Goal: Transaction & Acquisition: Purchase product/service

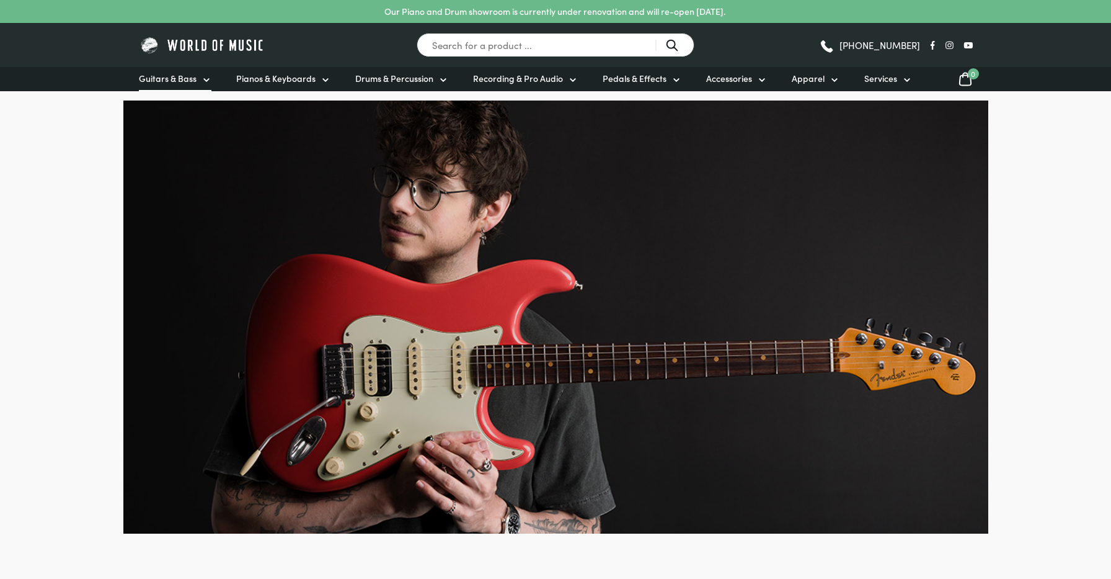
click at [205, 78] on icon at bounding box center [207, 80] width 10 height 10
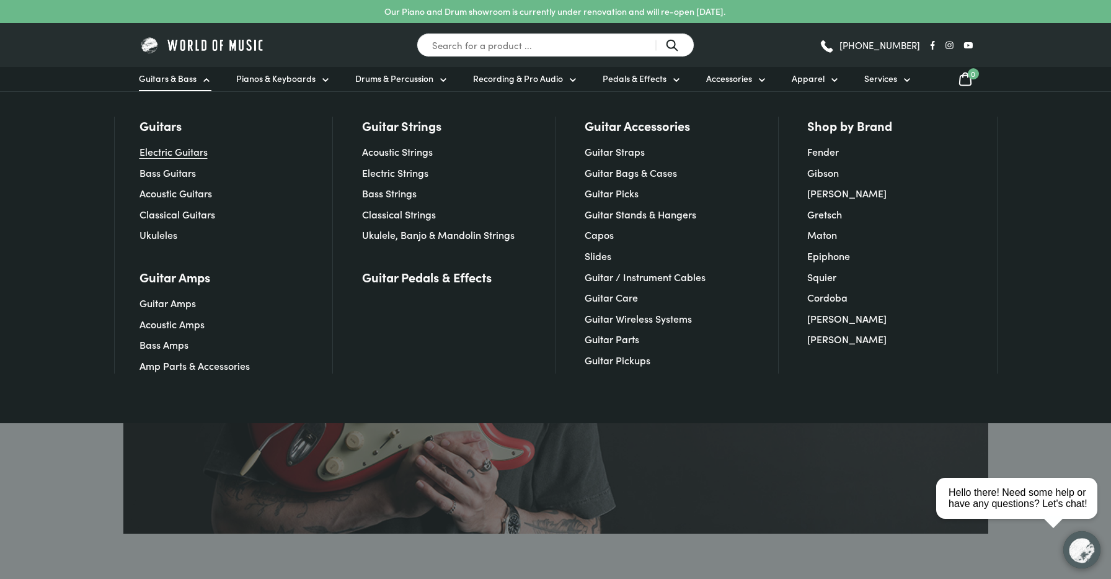
click at [188, 153] on link "Electric Guitars" at bounding box center [174, 151] width 68 height 14
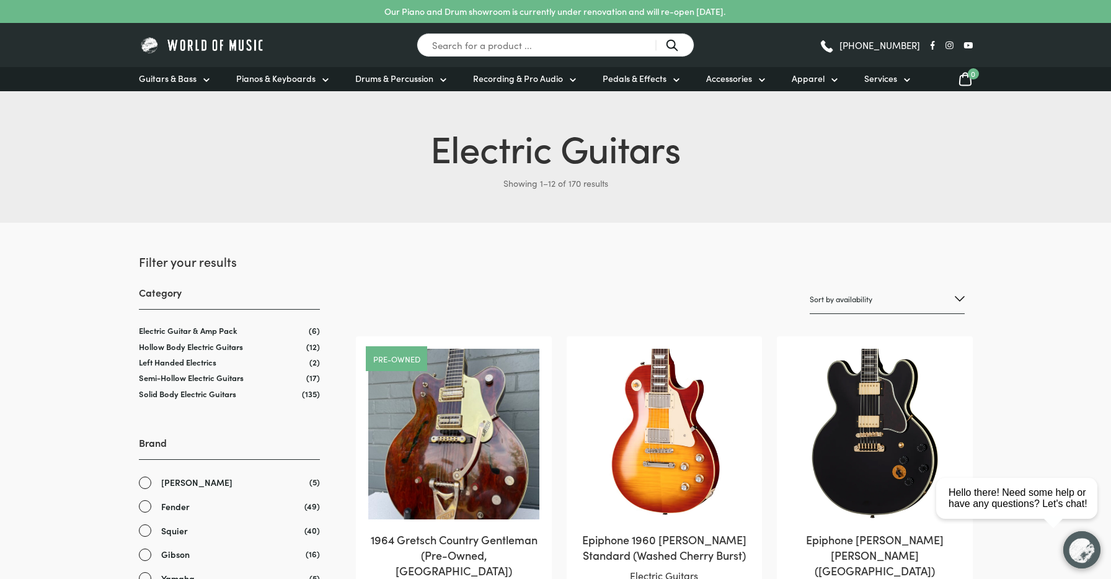
select select "price-desc"
click option "Sort by price: high to low" at bounding box center [0, 0] width 0 height 0
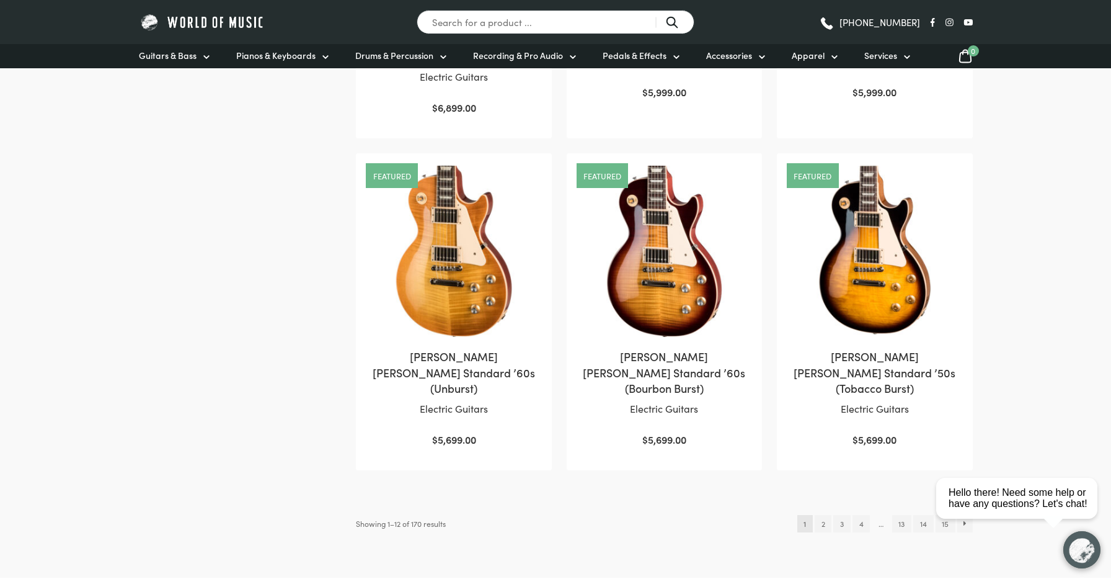
scroll to position [1165, 0]
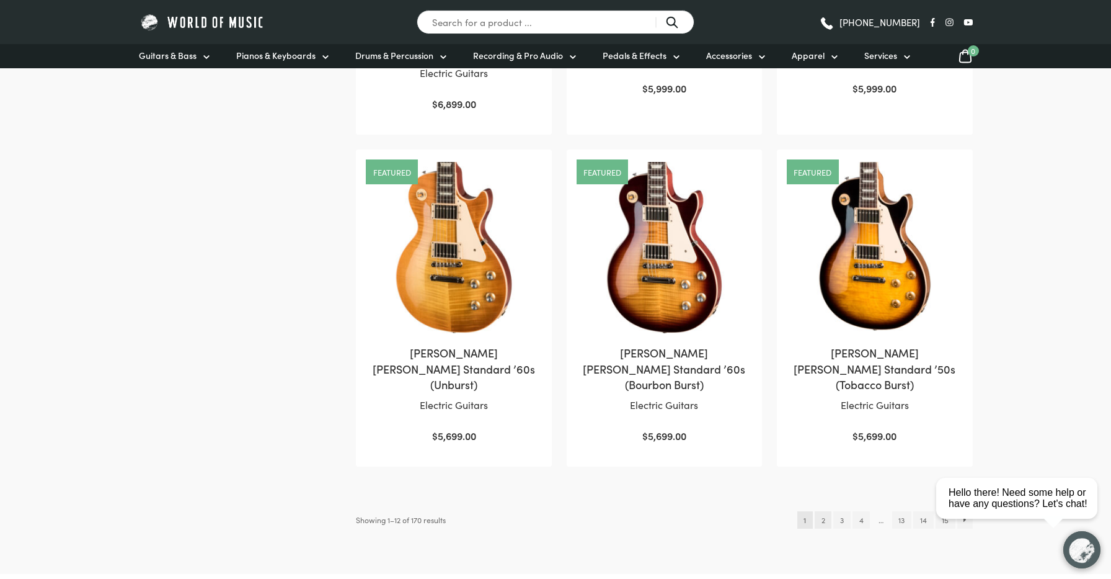
click at [820, 511] on link "2" at bounding box center [823, 519] width 17 height 17
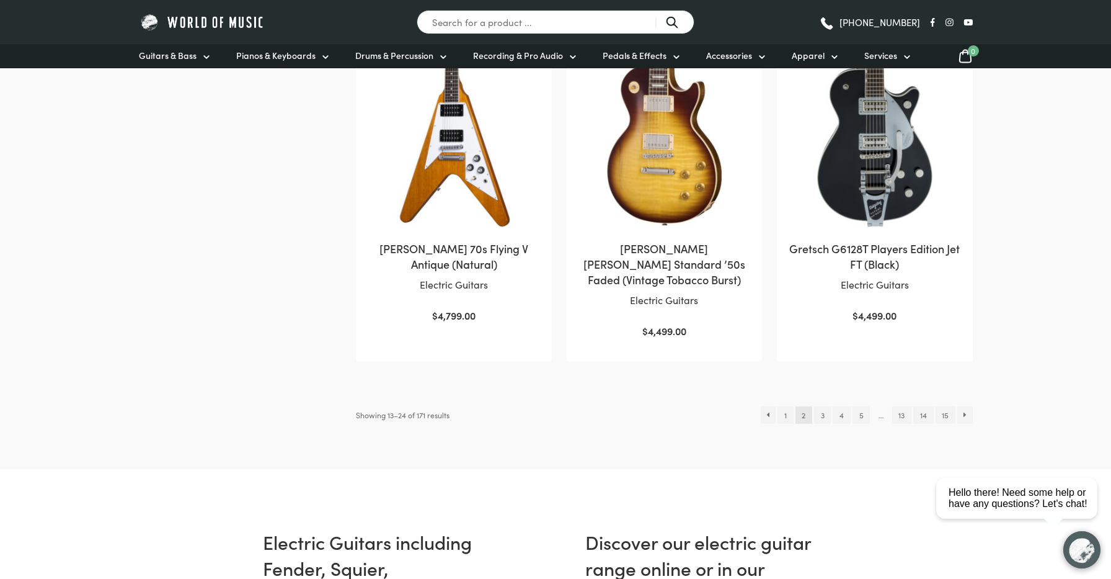
scroll to position [1292, 0]
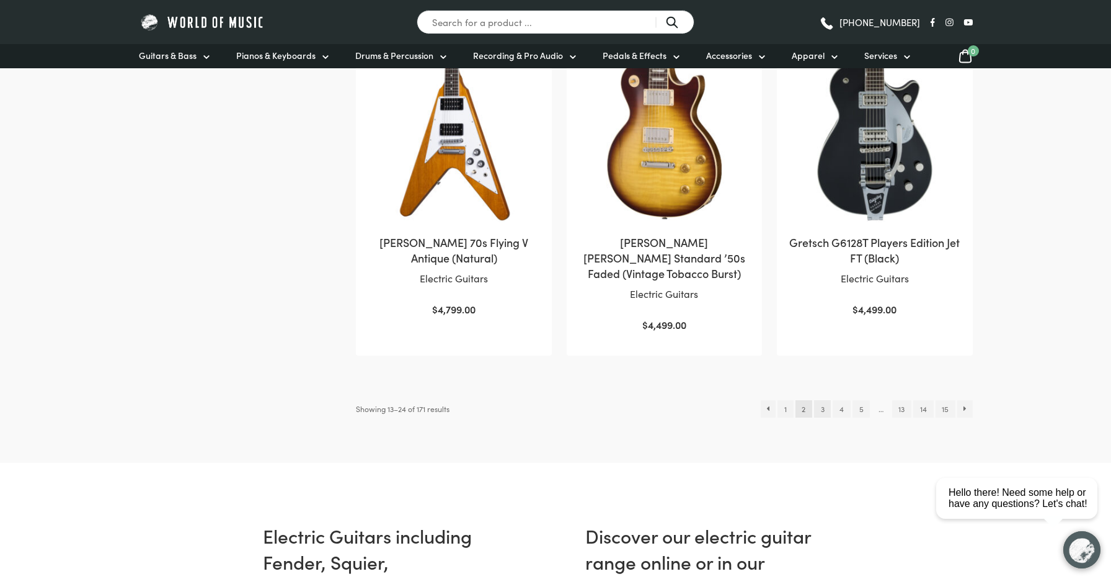
click at [821, 400] on link "3" at bounding box center [822, 408] width 17 height 17
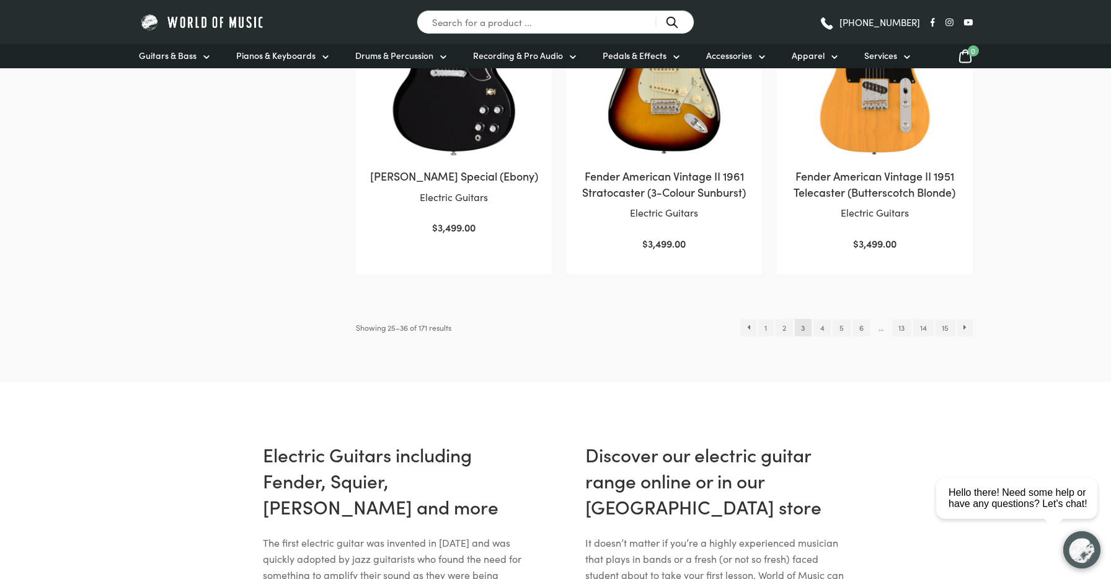
scroll to position [1344, 0]
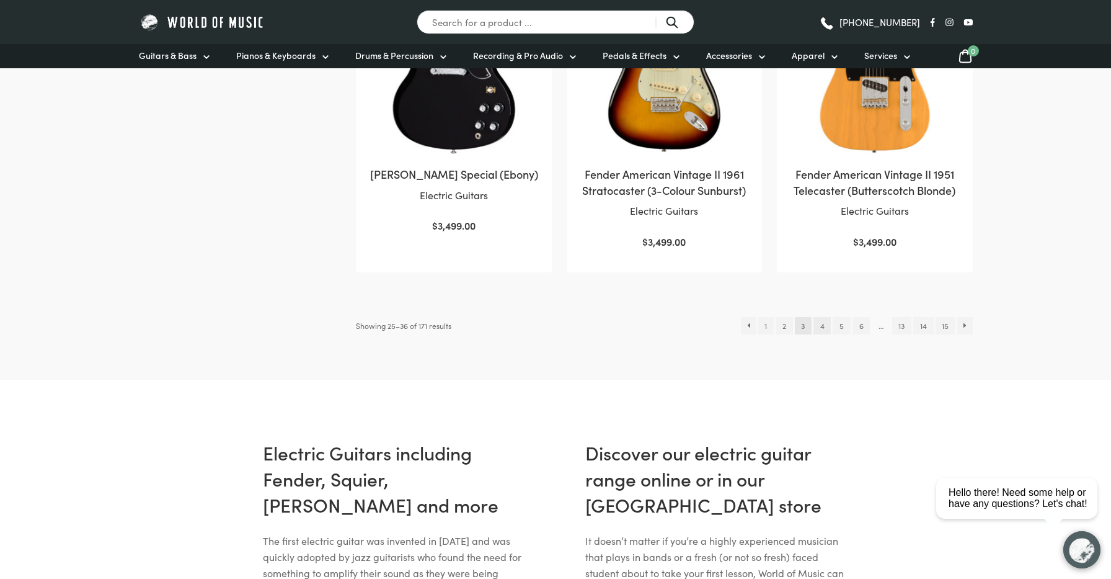
click at [823, 317] on link "4" at bounding box center [822, 325] width 17 height 17
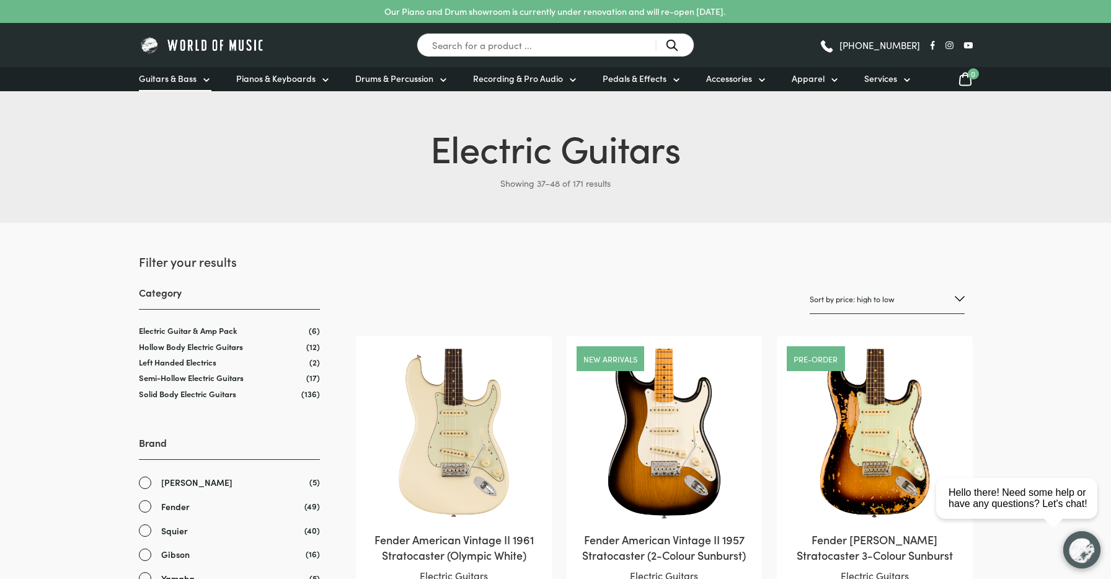
click at [203, 79] on icon at bounding box center [207, 80] width 10 height 10
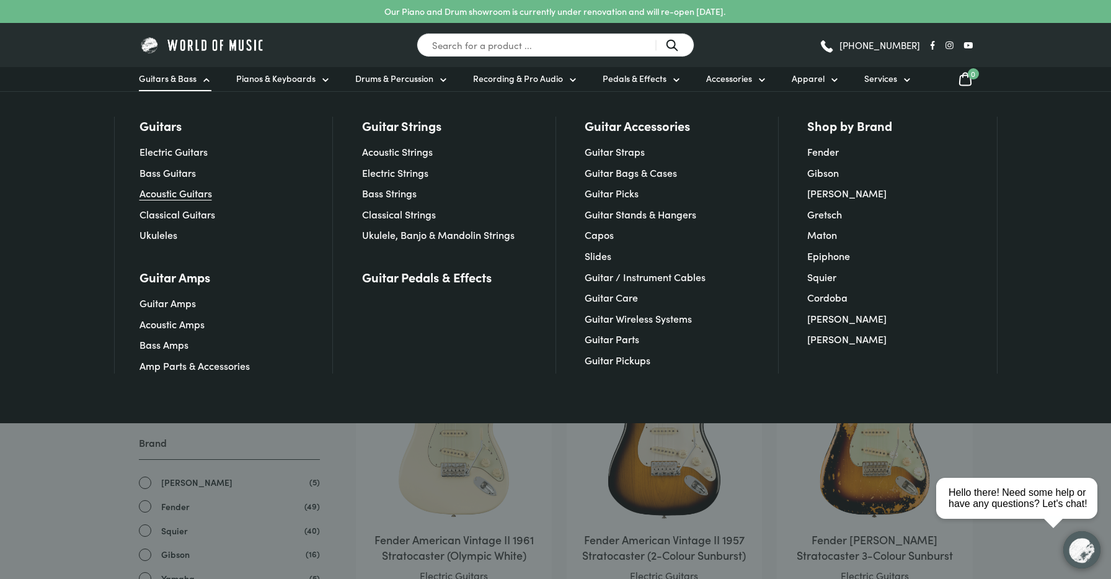
click at [182, 191] on link "Acoustic Guitars" at bounding box center [176, 193] width 73 height 14
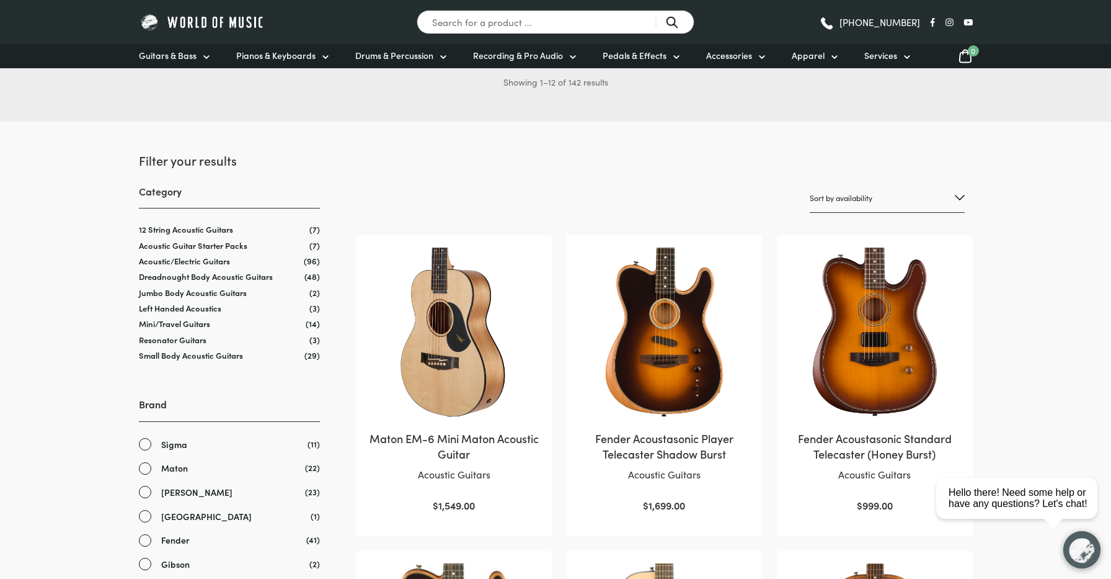
scroll to position [96, 0]
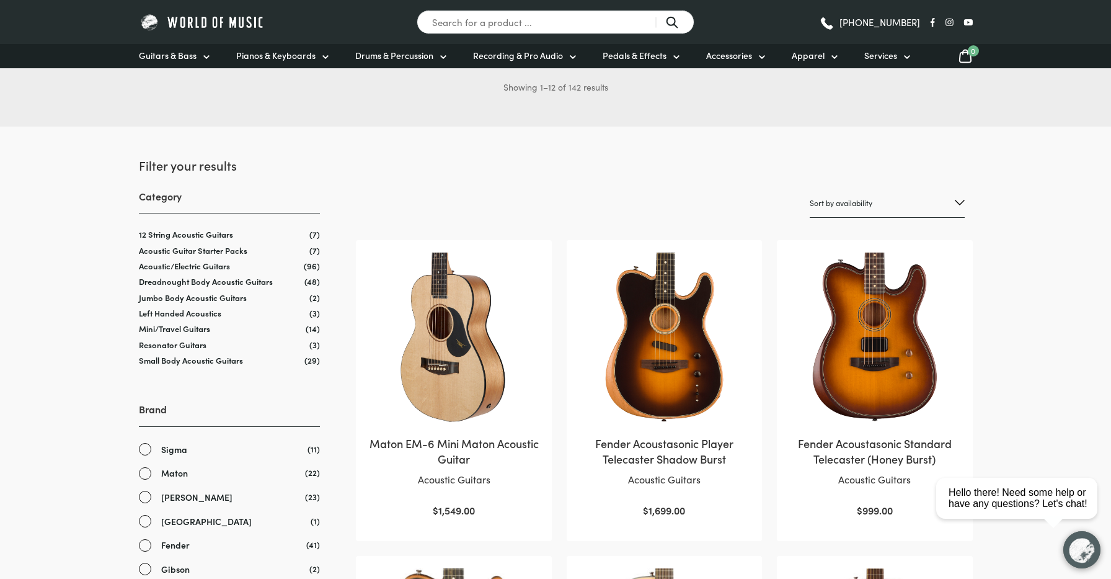
select select "price-desc"
click option "Sort by price: high to low" at bounding box center [0, 0] width 0 height 0
